Goal: Information Seeking & Learning: Check status

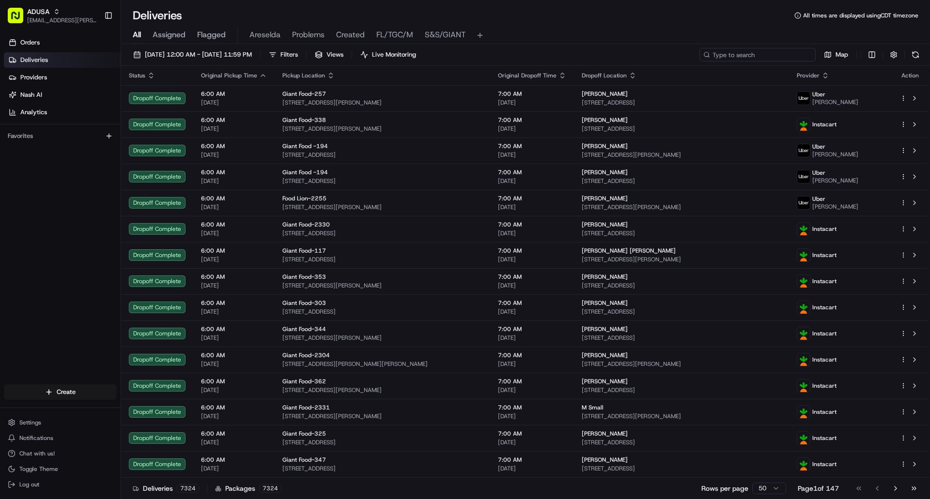
paste input "m709598771"
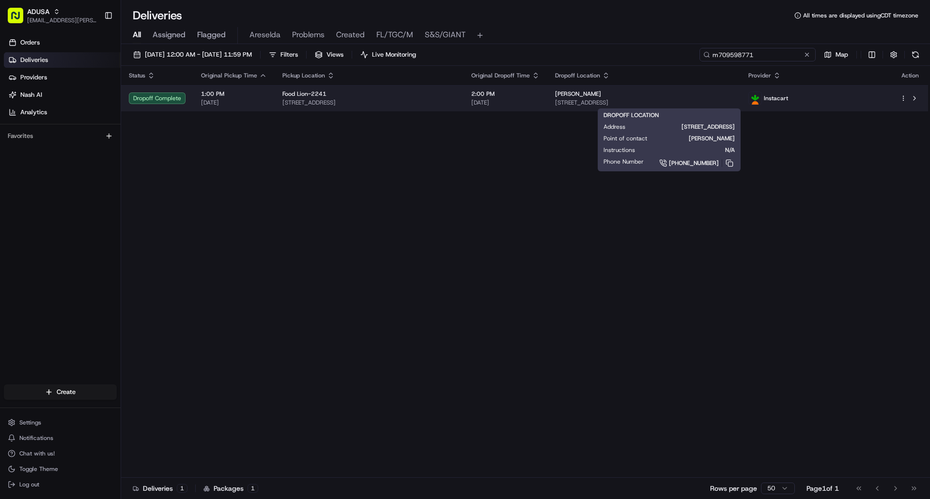
type input "m709598771"
click at [732, 101] on span "[STREET_ADDRESS]" at bounding box center [643, 103] width 177 height 8
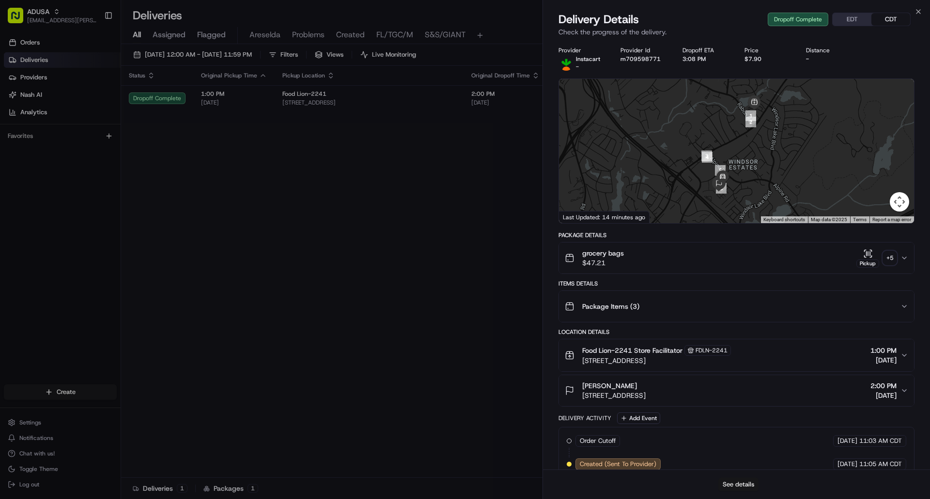
click at [745, 482] on button "See details" at bounding box center [738, 485] width 40 height 14
click at [917, 12] on icon "button" at bounding box center [918, 12] width 8 height 8
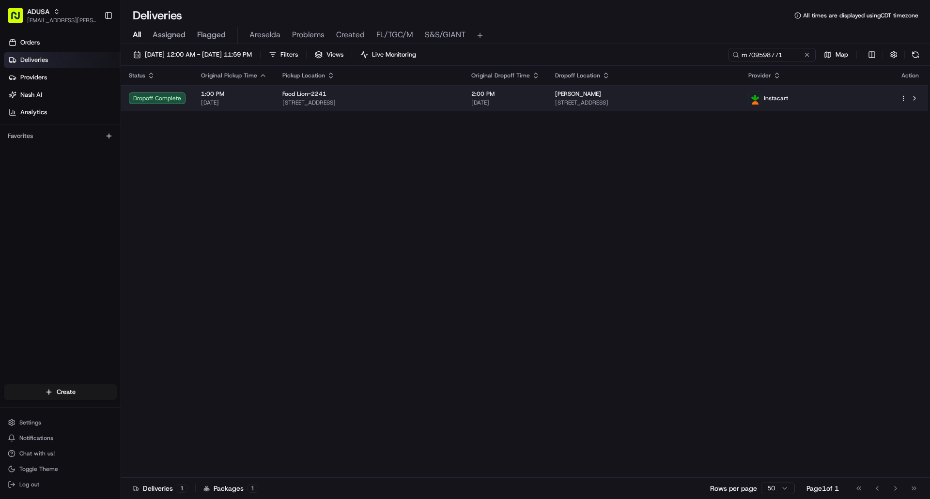
click at [539, 101] on span "[DATE]" at bounding box center [505, 103] width 68 height 8
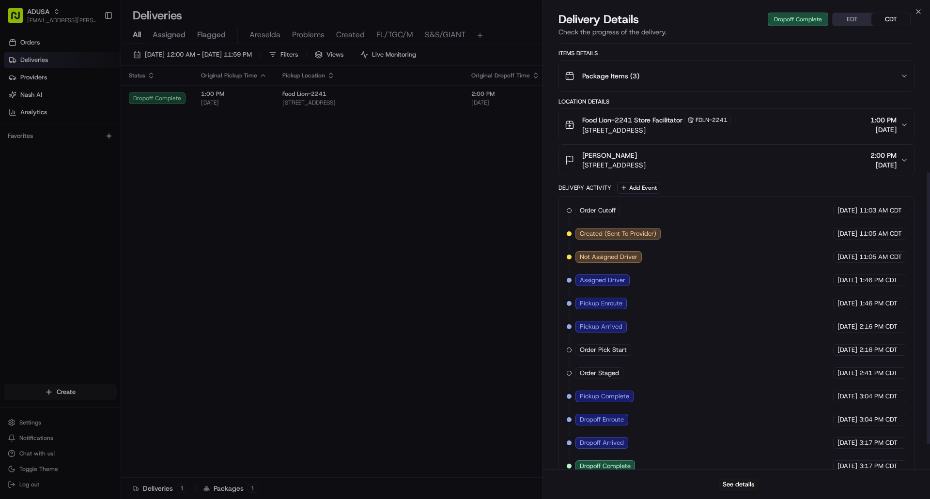
scroll to position [247, 0]
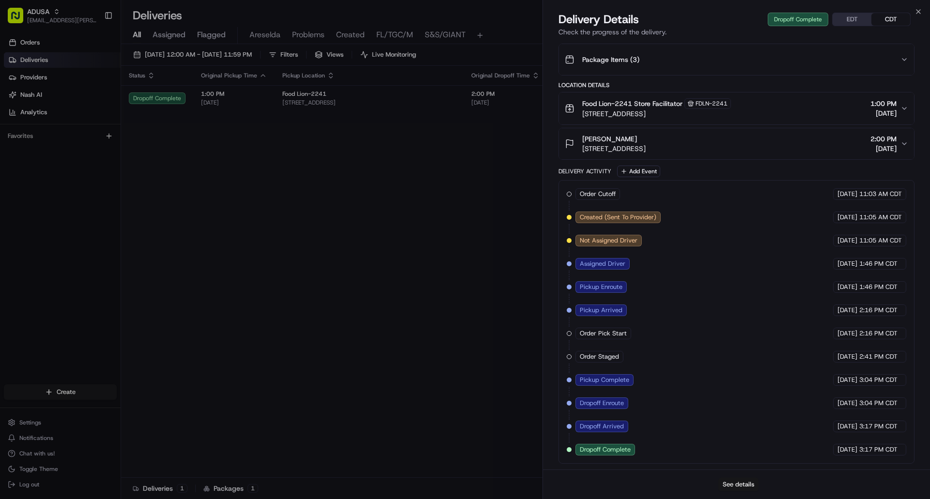
click at [741, 488] on button "See details" at bounding box center [738, 485] width 40 height 14
click at [918, 10] on icon "button" at bounding box center [918, 12] width 8 height 8
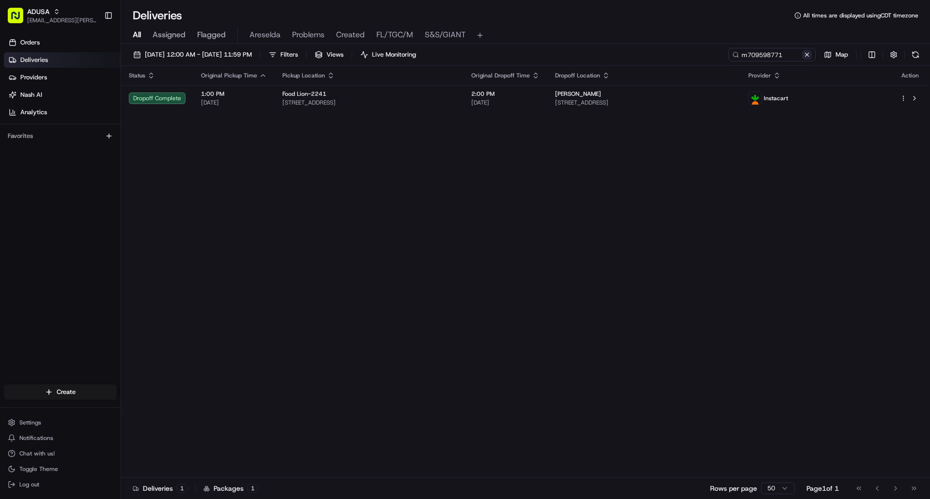
click at [810, 55] on button at bounding box center [807, 55] width 10 height 10
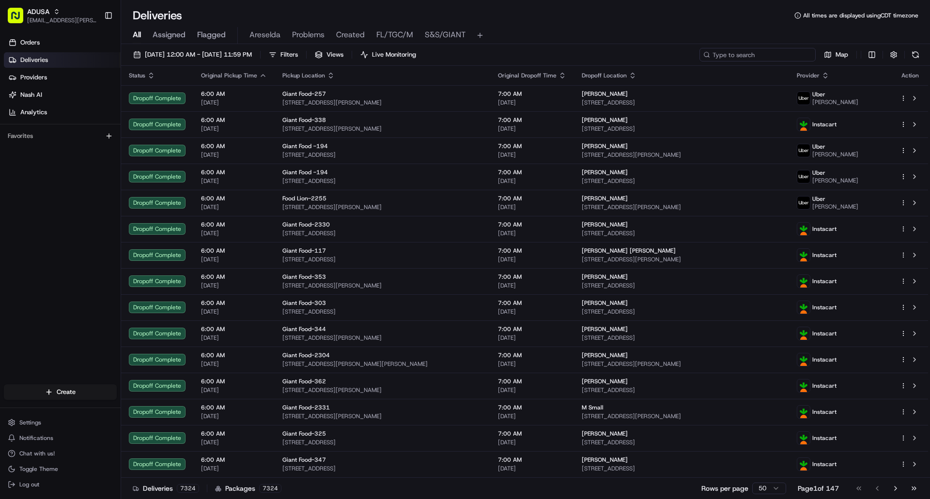
paste input "m708139388"
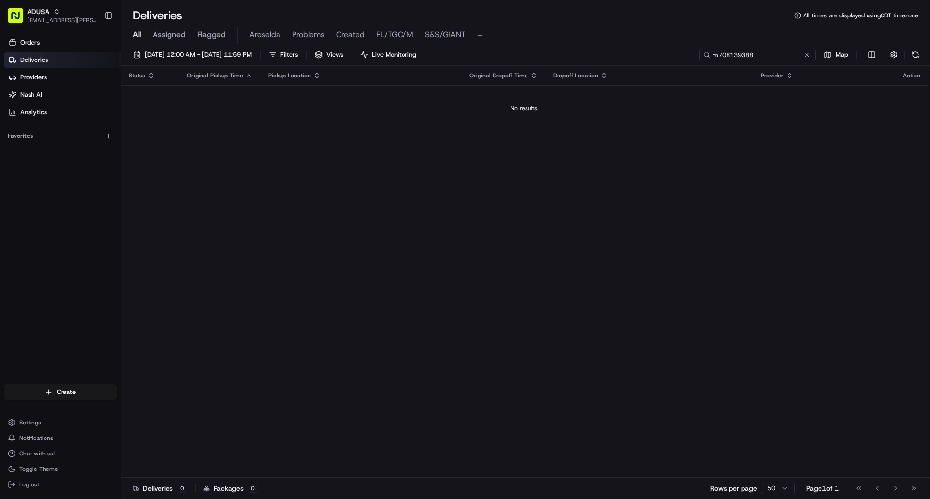
type input "m708139388"
click at [806, 57] on button at bounding box center [807, 55] width 10 height 10
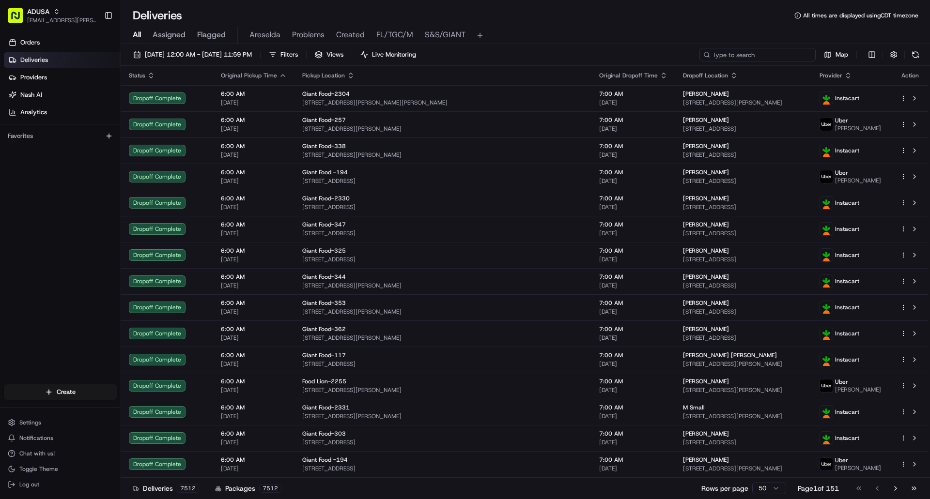
paste input "m705831076"
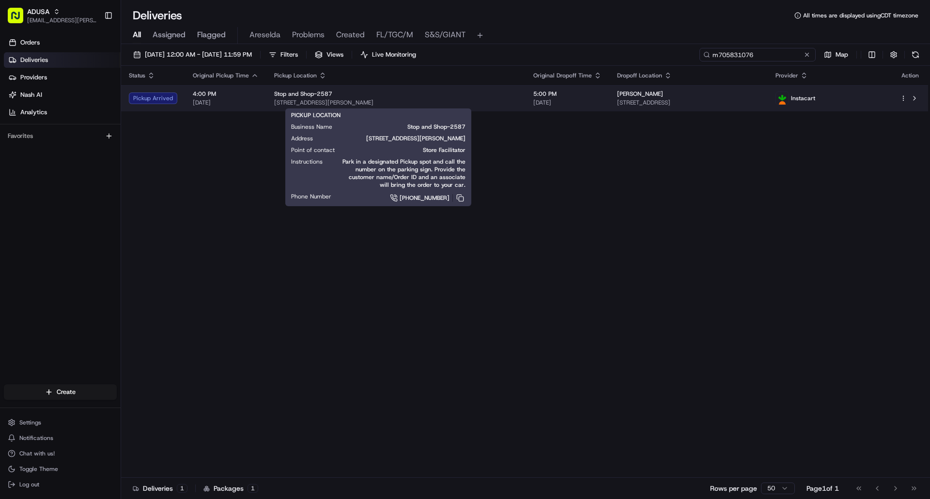
type input "m705831076"
click at [416, 100] on span "[STREET_ADDRESS][PERSON_NAME]" at bounding box center [396, 103] width 244 height 8
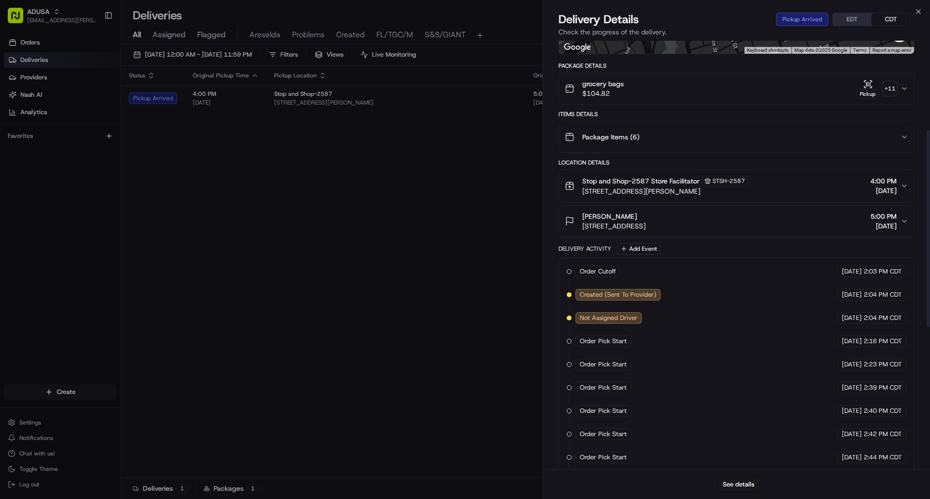
scroll to position [194, 0]
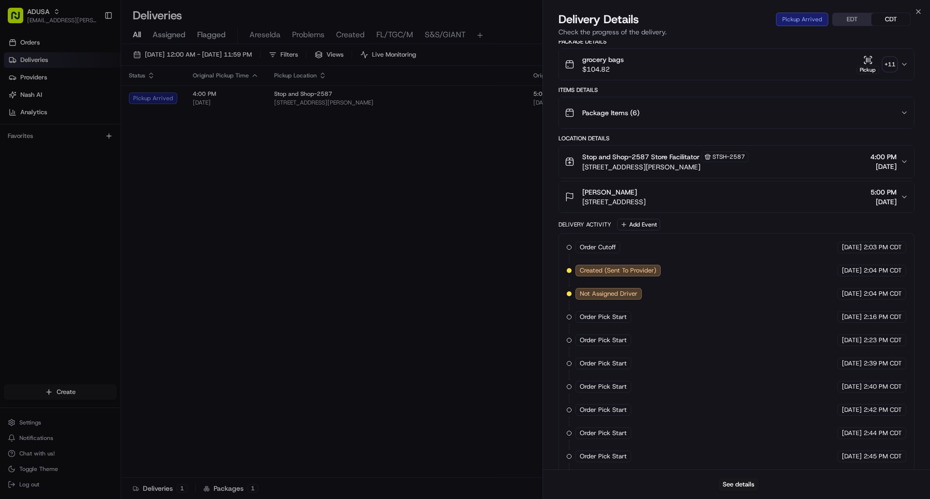
click at [770, 197] on div "James Cancel 142-03 37th Ave, Queens, NY 11354, US 5:00 PM 08/24/2025" at bounding box center [733, 196] width 336 height 19
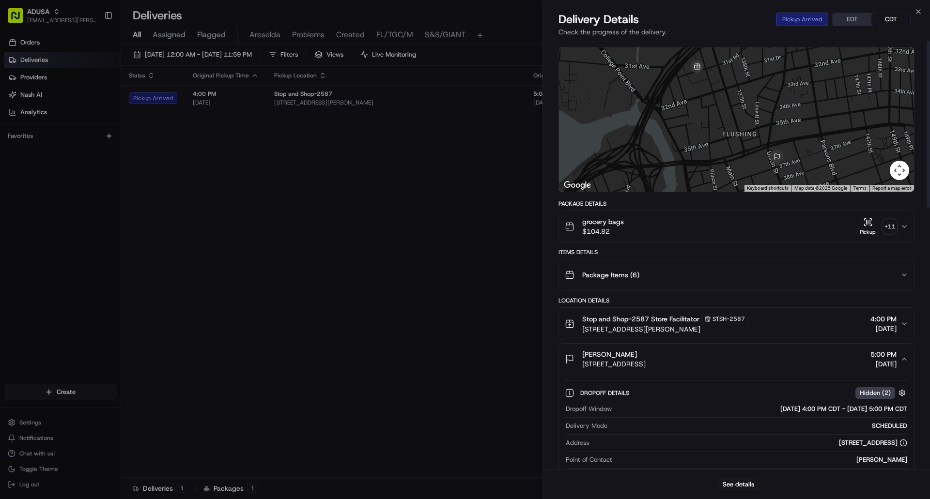
scroll to position [0, 0]
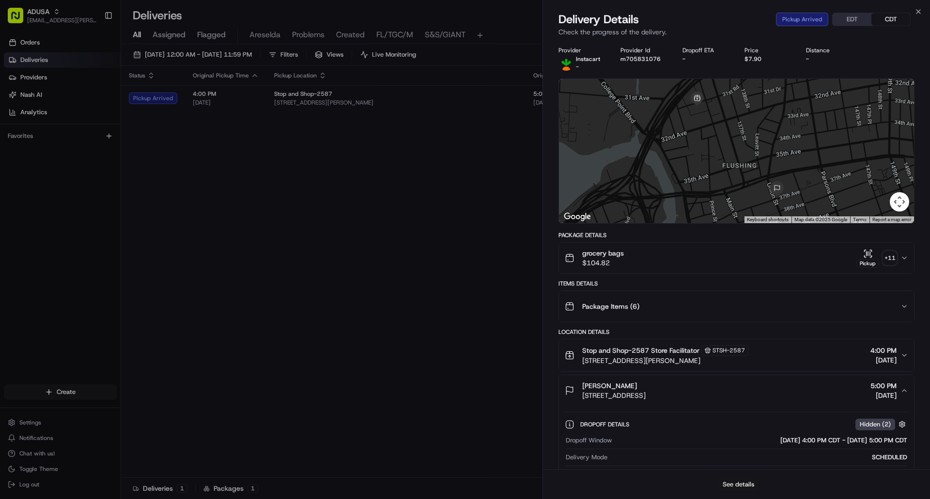
click at [736, 486] on button "See details" at bounding box center [738, 485] width 40 height 14
click at [920, 11] on icon "button" at bounding box center [918, 12] width 8 height 8
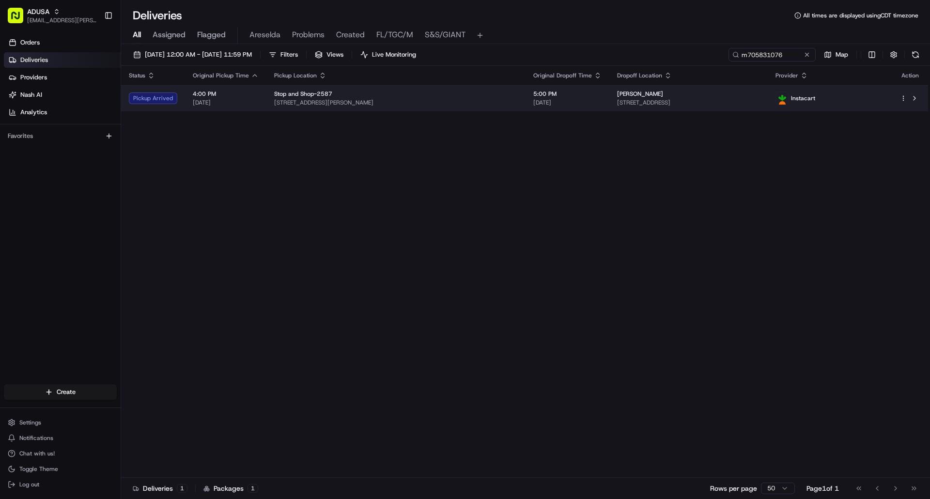
click at [430, 106] on span "3106 Farrington St, Queens, NY 11354, US" at bounding box center [396, 103] width 244 height 8
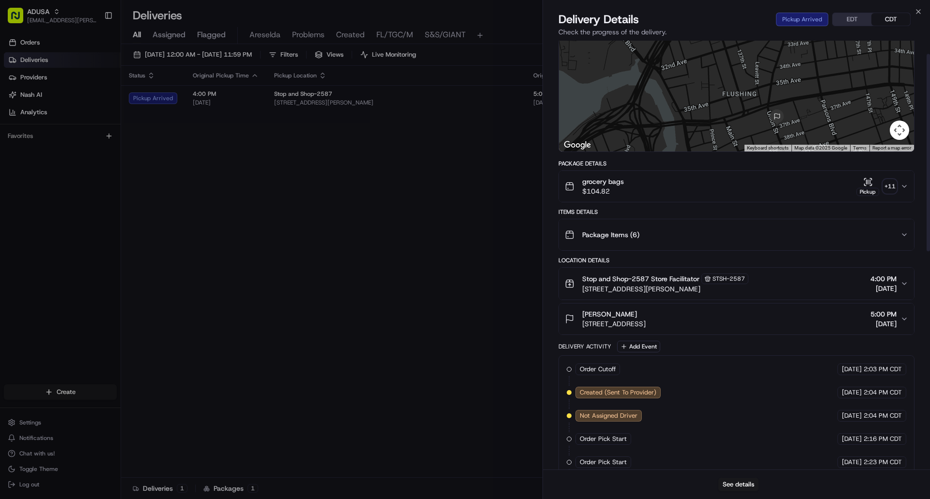
scroll to position [242, 0]
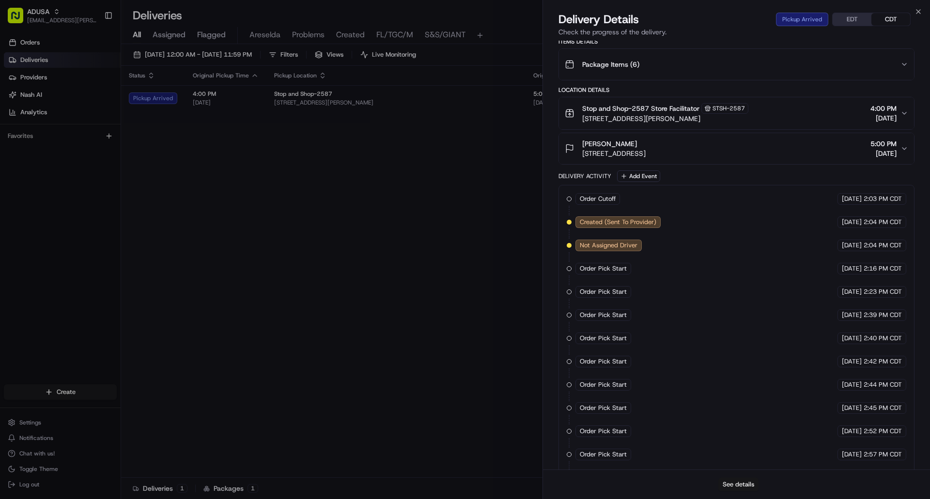
click at [740, 487] on button "See details" at bounding box center [738, 485] width 40 height 14
click at [729, 485] on button "See details" at bounding box center [738, 485] width 40 height 14
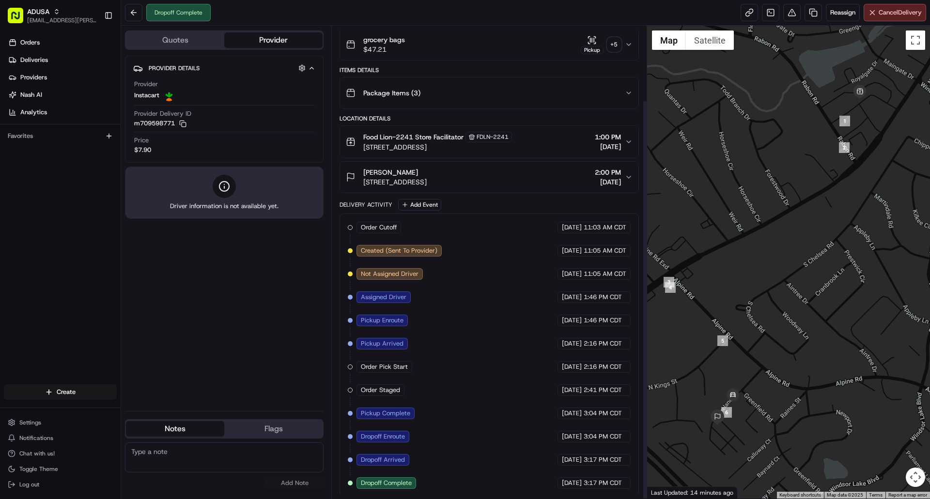
scroll to position [88, 0]
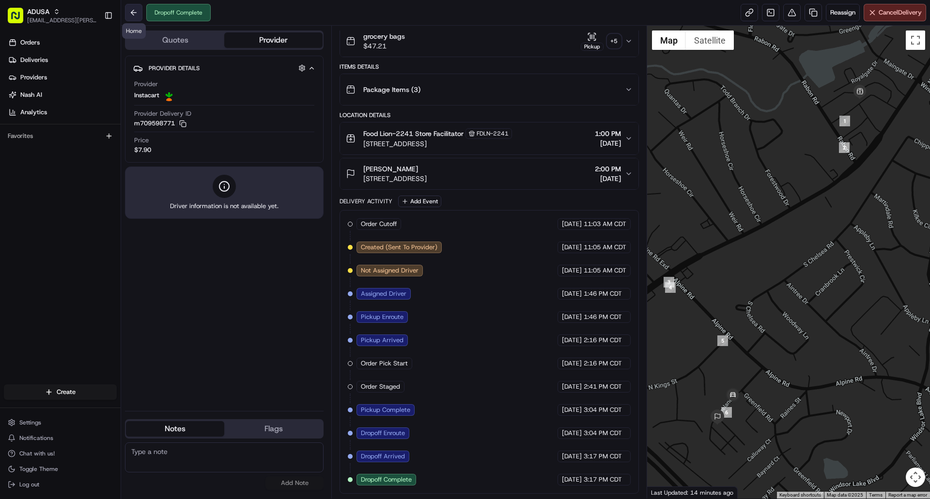
click at [128, 15] on button at bounding box center [133, 12] width 17 height 17
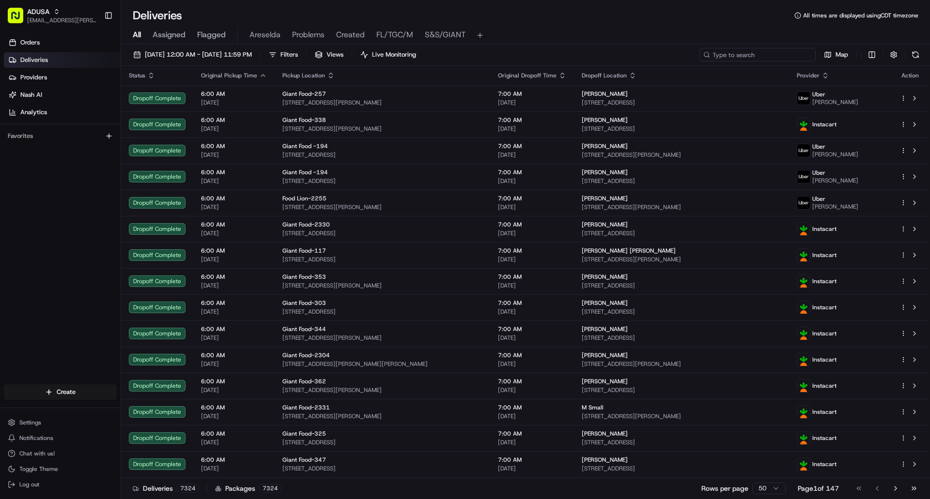
paste input "m709598771"
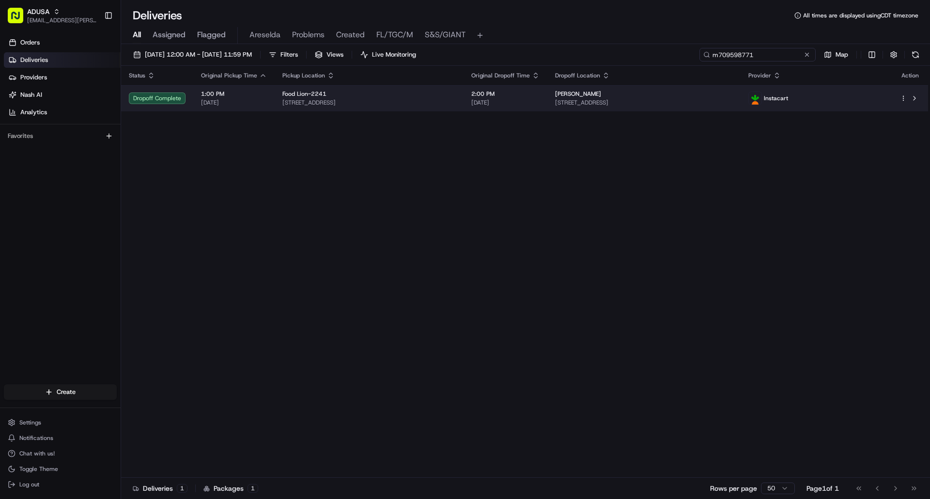
type input "m709598771"
click at [463, 98] on td "Food Lion-2241 9003 Two Notch Rd, Columbia, SC 29223, US" at bounding box center [369, 98] width 189 height 26
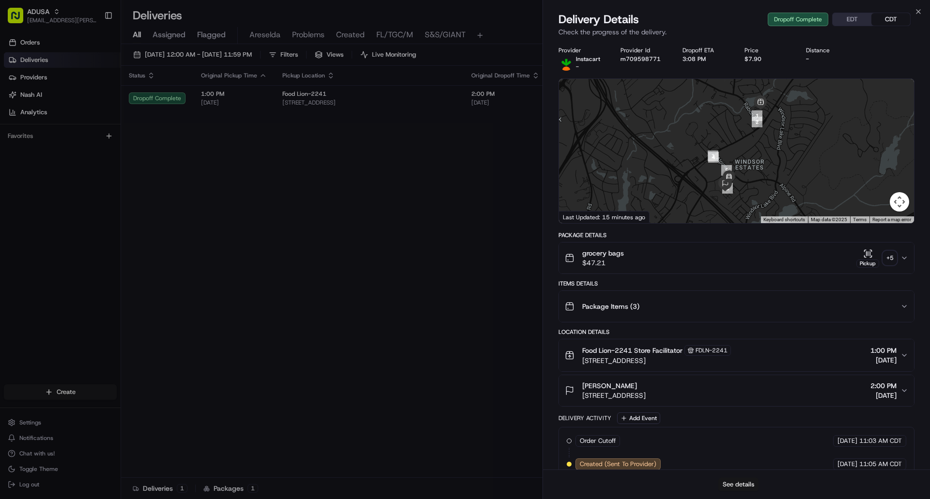
click at [725, 485] on button "See details" at bounding box center [738, 485] width 40 height 14
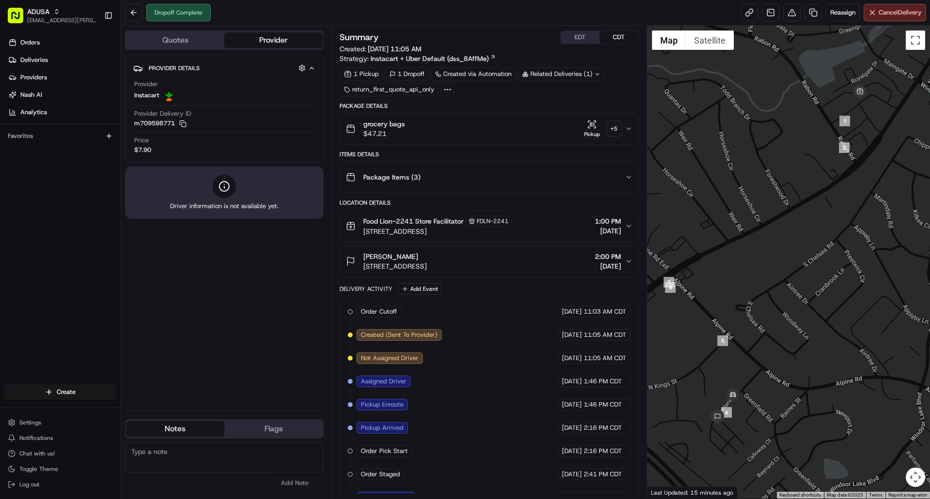
click at [578, 39] on button "EDT" at bounding box center [580, 37] width 39 height 13
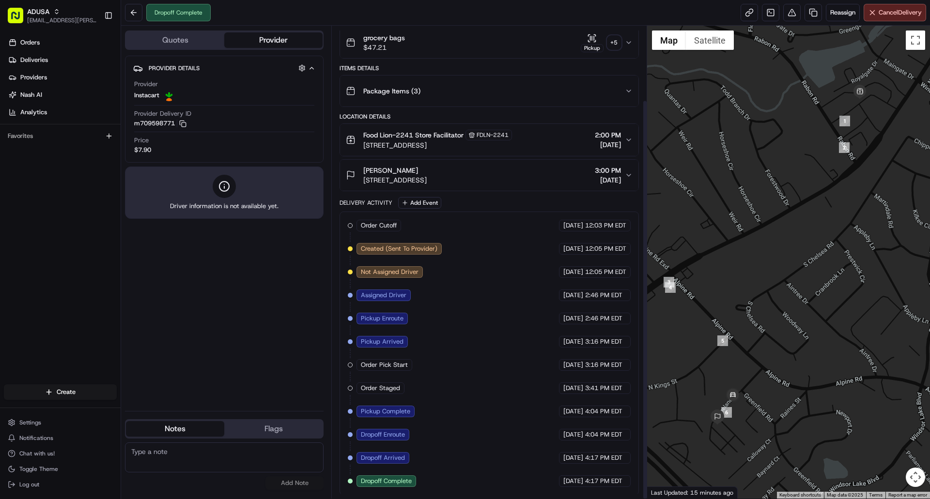
scroll to position [88, 0]
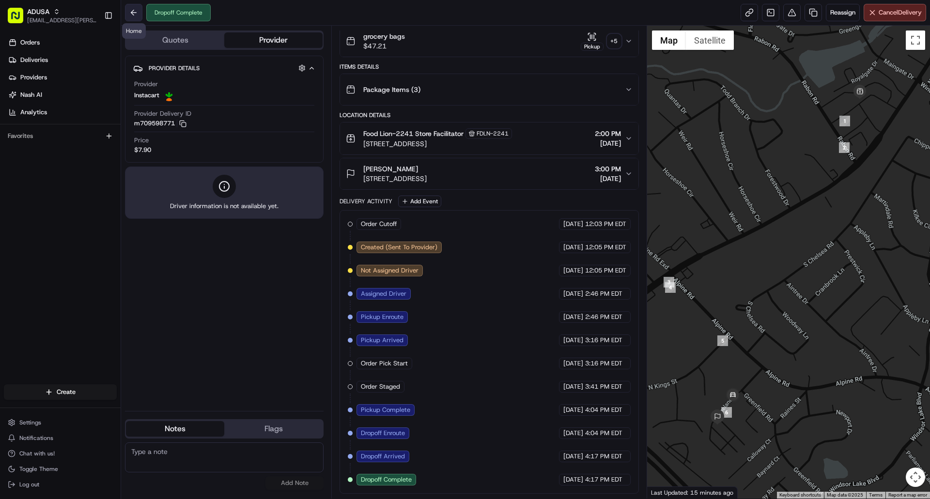
click at [132, 16] on button at bounding box center [133, 12] width 17 height 17
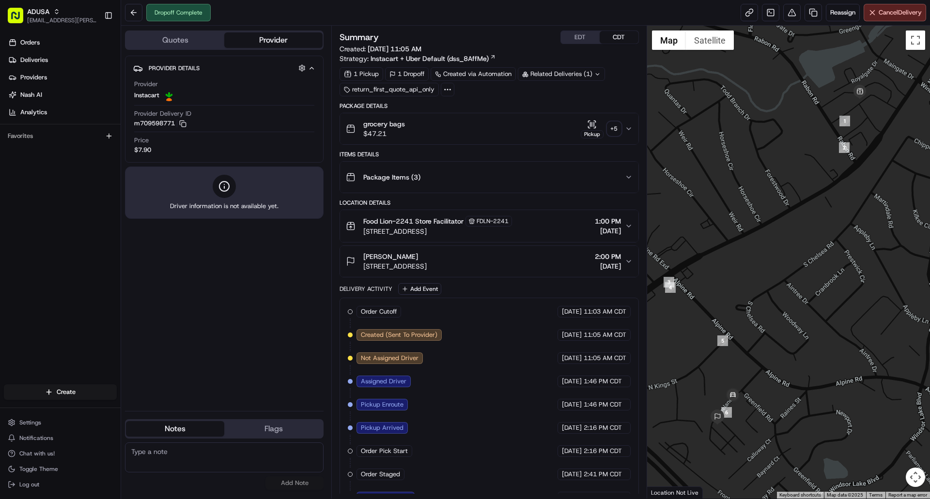
click at [595, 126] on icon "button" at bounding box center [592, 125] width 10 height 10
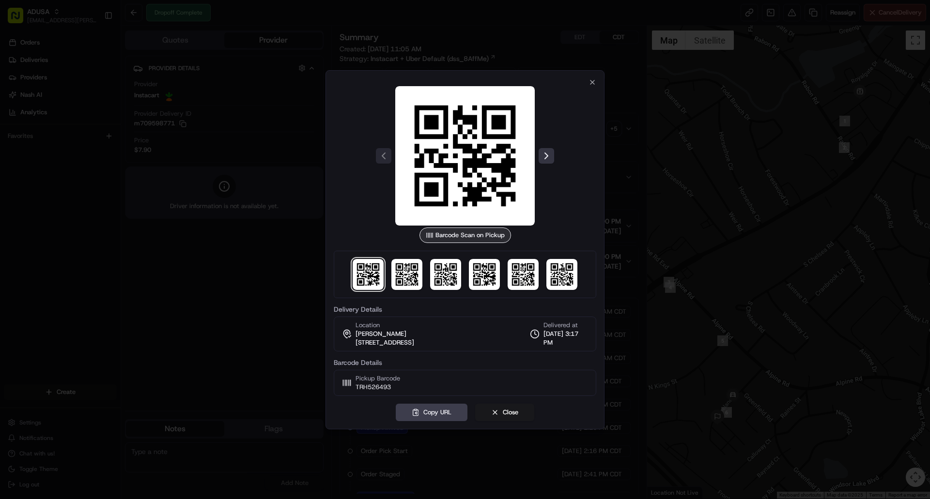
click at [546, 157] on button at bounding box center [545, 155] width 15 height 15
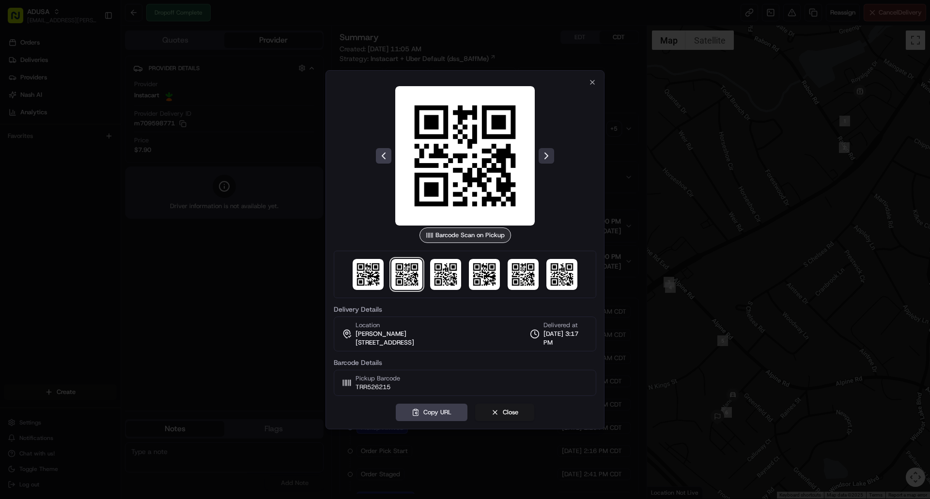
click at [546, 157] on button at bounding box center [545, 155] width 15 height 15
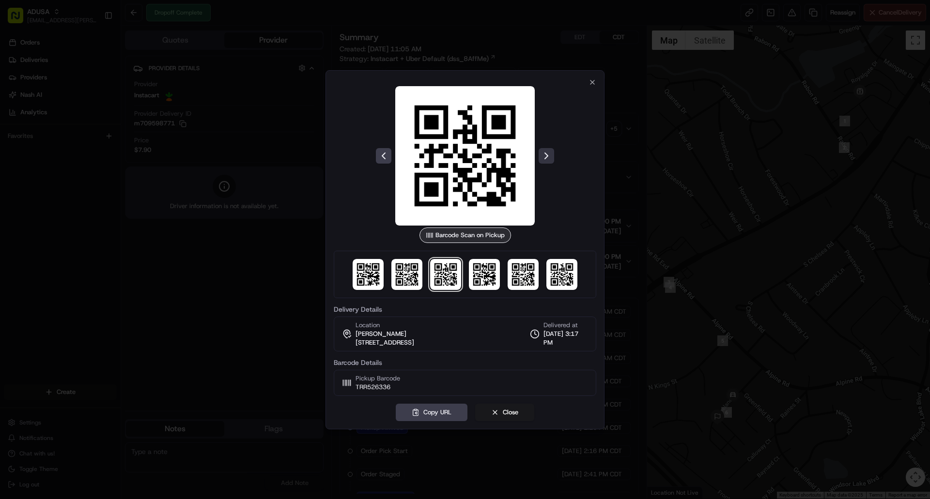
click at [546, 157] on button at bounding box center [545, 155] width 15 height 15
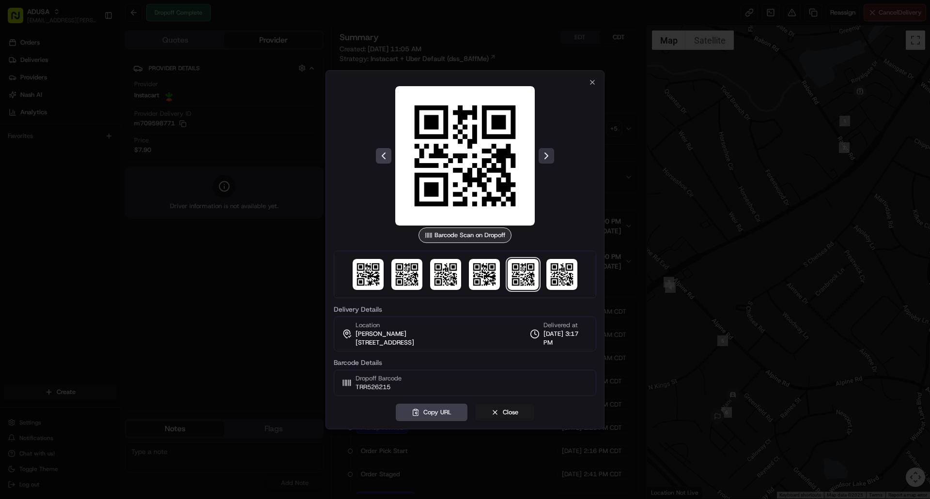
click at [546, 157] on button at bounding box center [545, 155] width 15 height 15
click at [546, 157] on div at bounding box center [465, 155] width 262 height 139
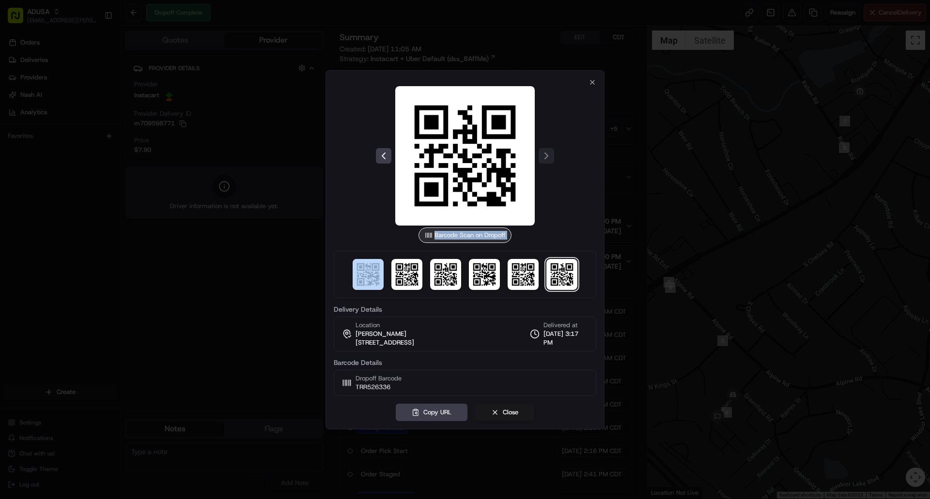
click at [546, 157] on div at bounding box center [465, 155] width 262 height 139
click at [587, 82] on div "Barcode Scan on Dropoff Delivery Details Location Kiley Nelson 1103 Pinelane Rd…" at bounding box center [465, 237] width 262 height 318
click at [591, 80] on icon "button" at bounding box center [592, 82] width 8 height 8
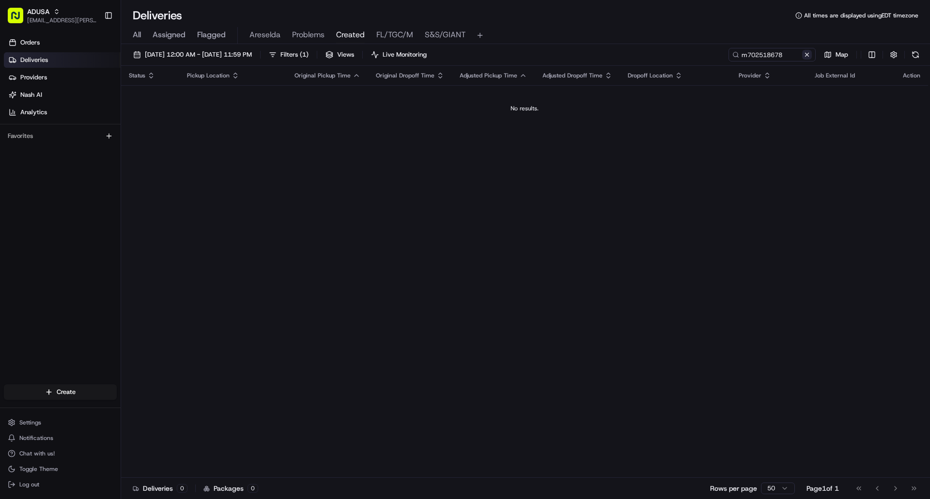
click at [805, 55] on button at bounding box center [807, 55] width 10 height 10
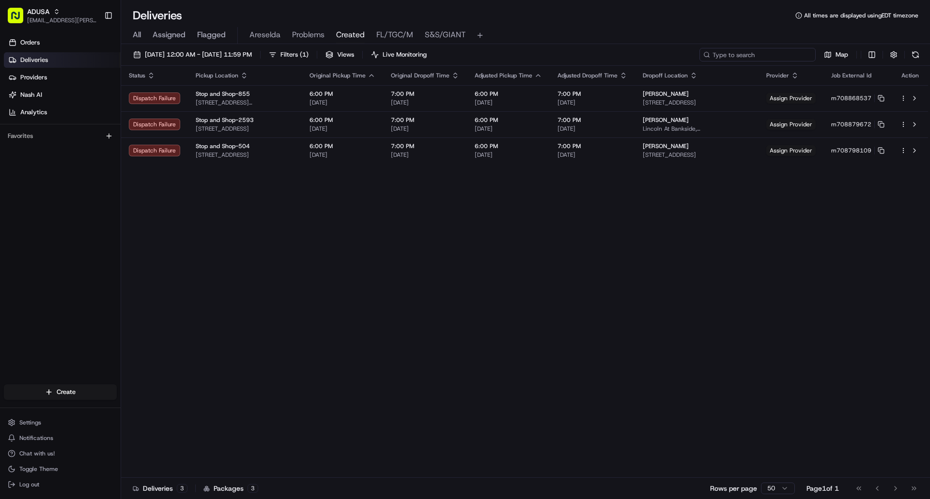
paste input "m708139388"
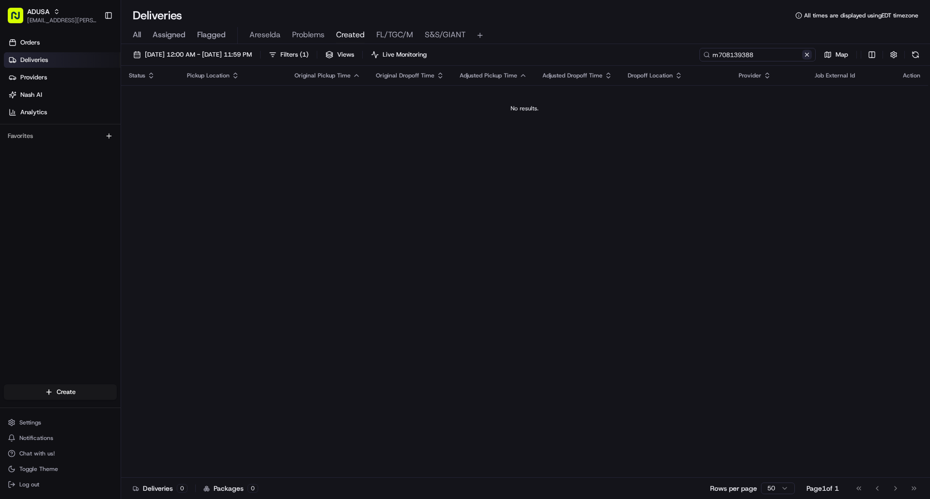
type input "m708139388"
click at [806, 55] on button at bounding box center [807, 55] width 10 height 10
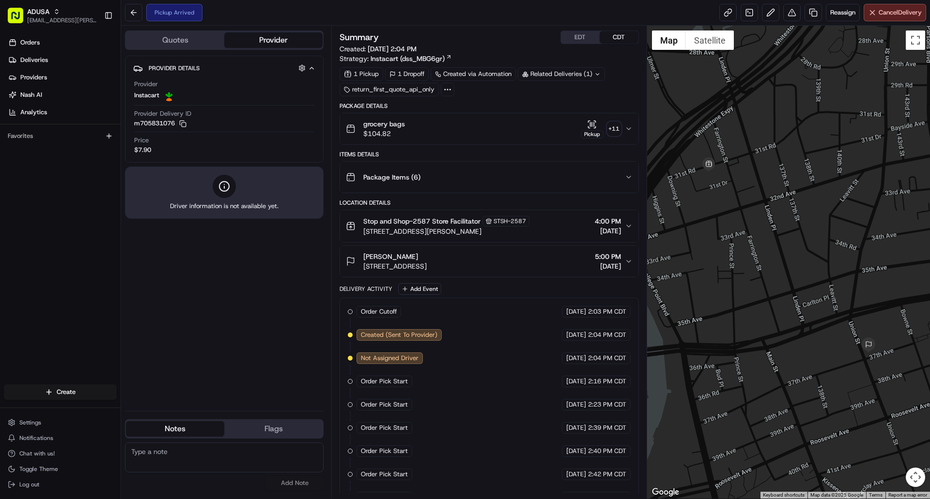
click at [579, 38] on button "EDT" at bounding box center [580, 37] width 39 height 13
click at [311, 68] on icon "button" at bounding box center [312, 68] width 4 height 2
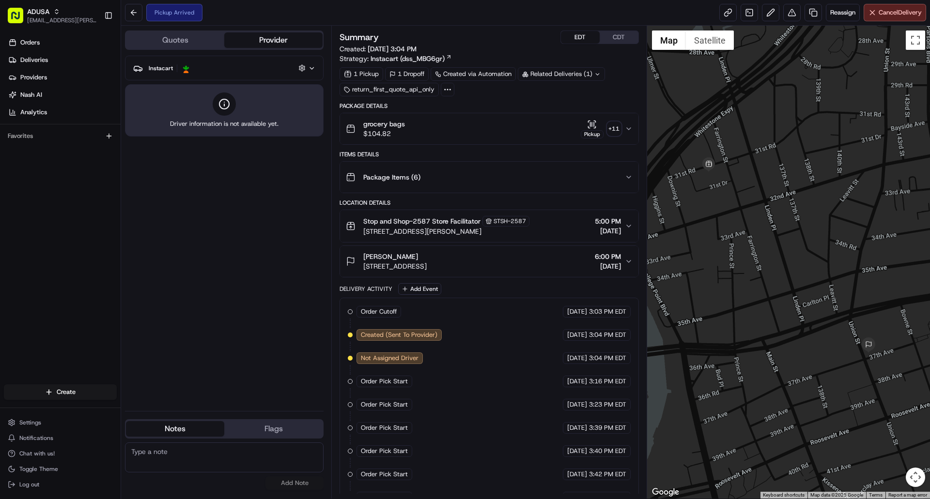
click at [311, 68] on icon "button" at bounding box center [311, 68] width 7 height 8
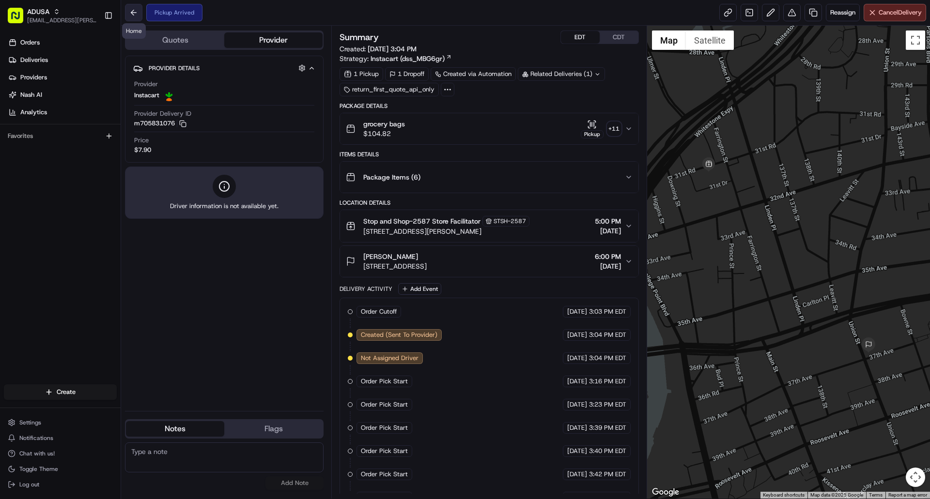
click at [135, 13] on button at bounding box center [133, 12] width 17 height 17
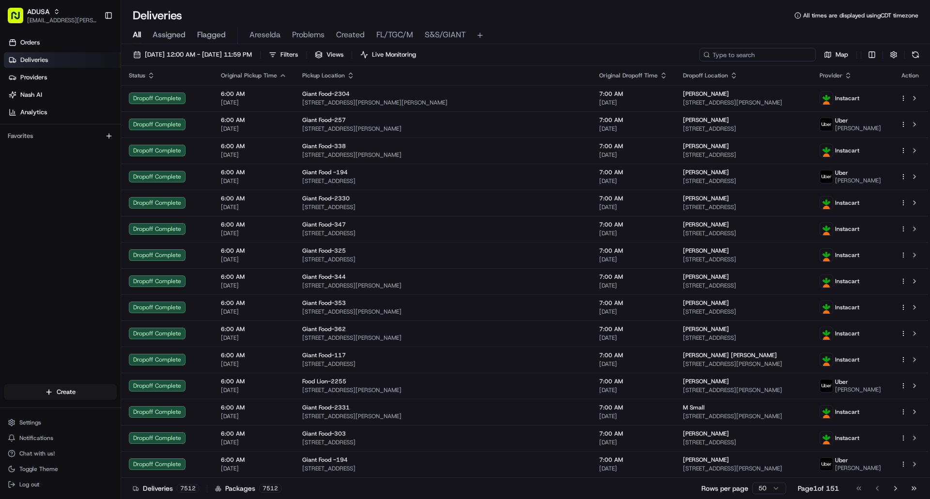
paste input "m707850964"
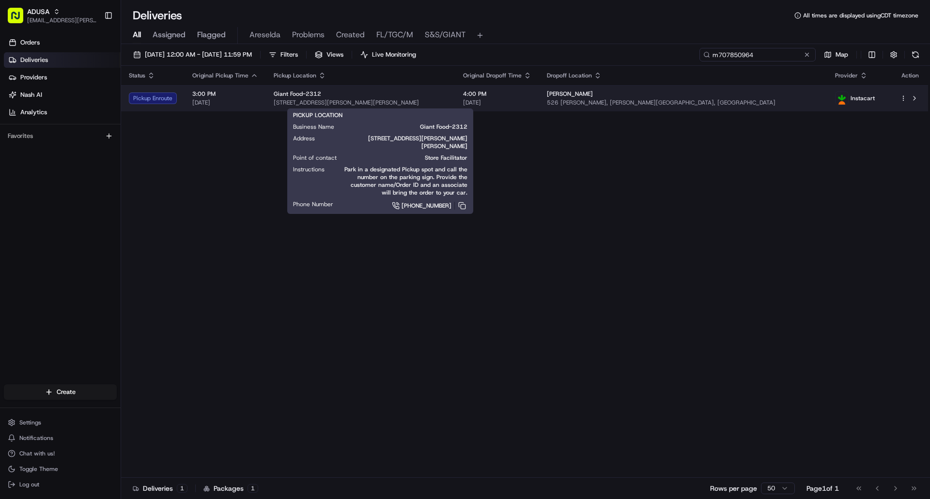
type input "m707850964"
click at [417, 99] on span "6636 Ritchie Hwy, Glen Burnie, MD 21061, US" at bounding box center [361, 103] width 174 height 8
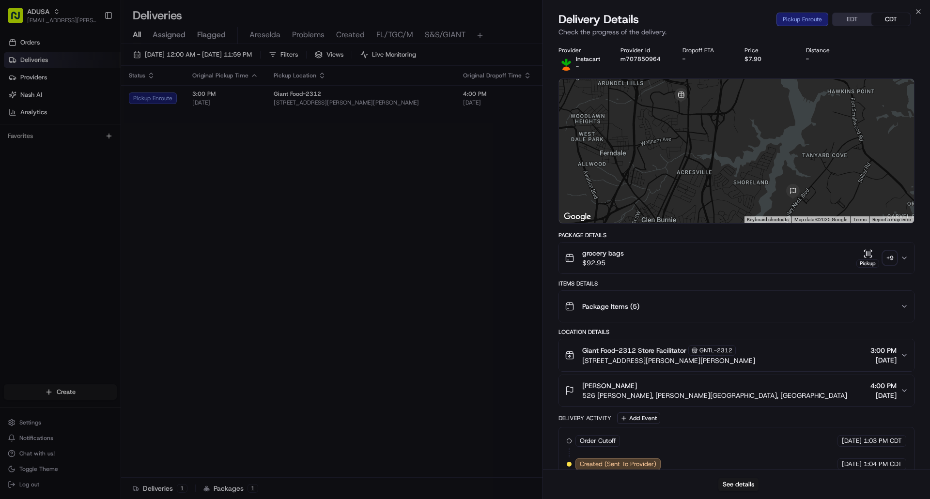
click at [847, 12] on div "Delivery Details Pickup Enroute EDT CDT" at bounding box center [736, 19] width 356 height 15
click at [849, 16] on button "EDT" at bounding box center [851, 19] width 39 height 13
click at [737, 483] on button "See details" at bounding box center [738, 485] width 40 height 14
click at [917, 11] on icon "button" at bounding box center [918, 12] width 8 height 8
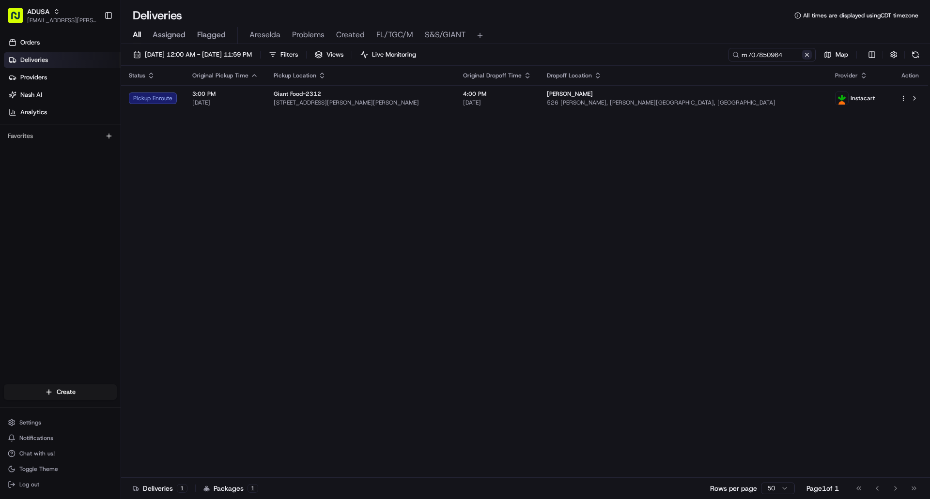
click at [808, 55] on button at bounding box center [807, 55] width 10 height 10
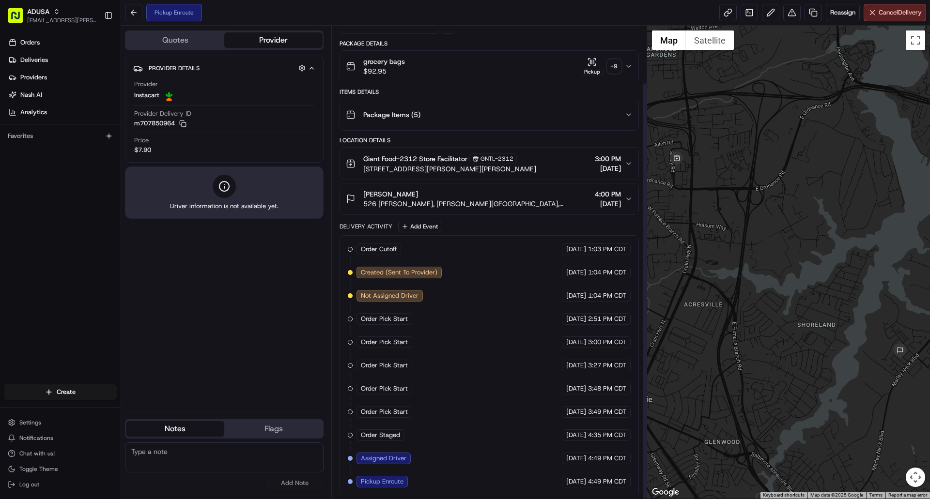
scroll to position [64, 0]
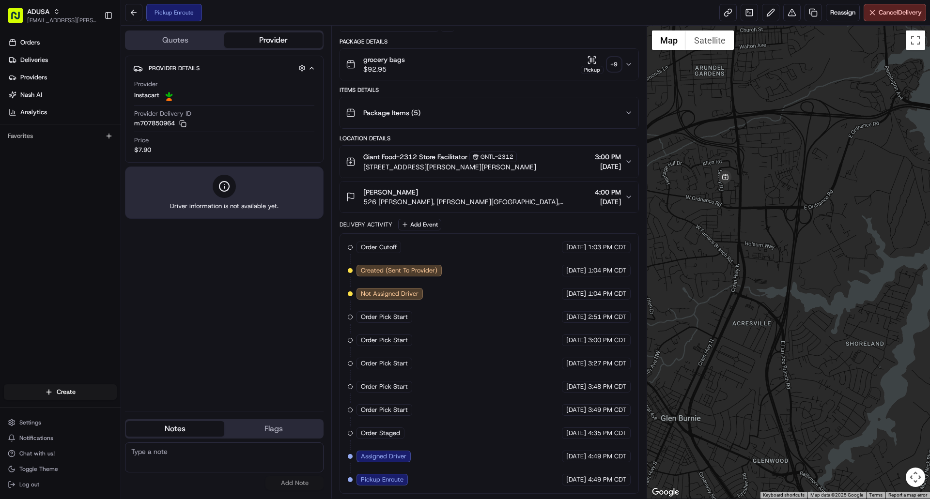
drag, startPoint x: 722, startPoint y: 233, endPoint x: 772, endPoint y: 252, distance: 53.2
click at [772, 252] on div at bounding box center [788, 262] width 283 height 473
